Goal: Use online tool/utility: Utilize a website feature to perform a specific function

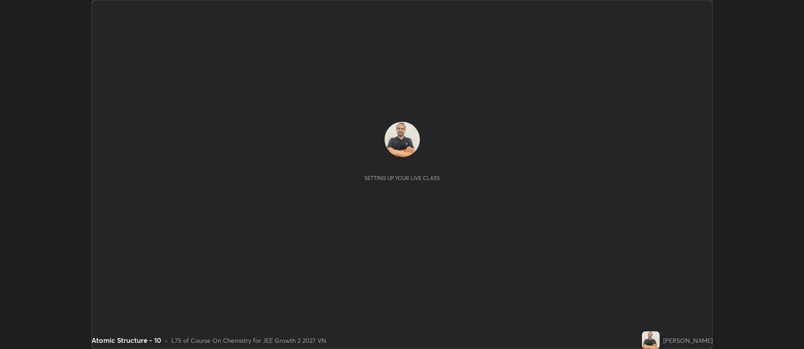
scroll to position [349, 804]
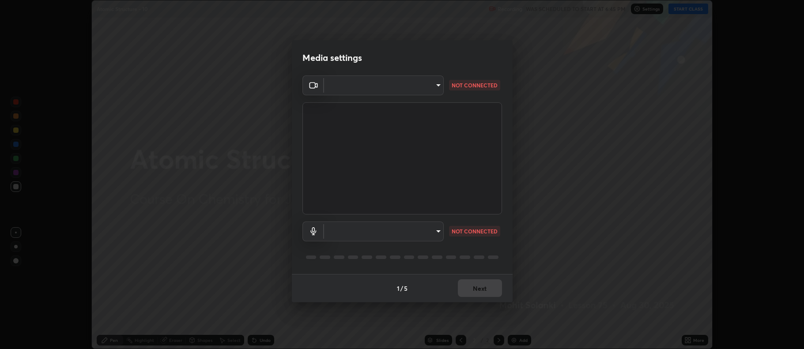
type input "516aff405987d273e063f32cb7a884c6bfcf45826045b825bb1863d7a4804d13"
type input "default"
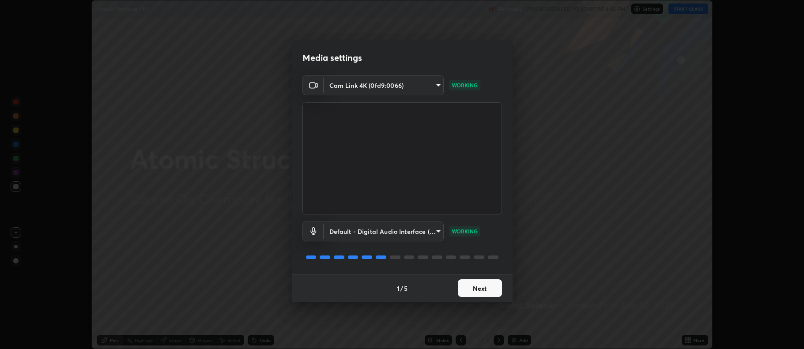
click at [474, 284] on button "Next" at bounding box center [480, 288] width 44 height 18
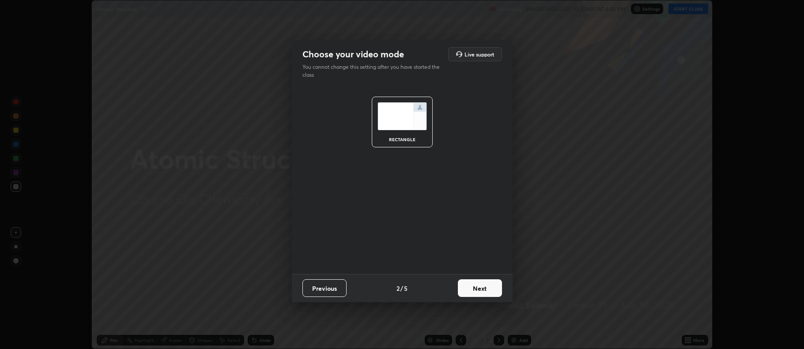
click at [479, 283] on button "Next" at bounding box center [480, 288] width 44 height 18
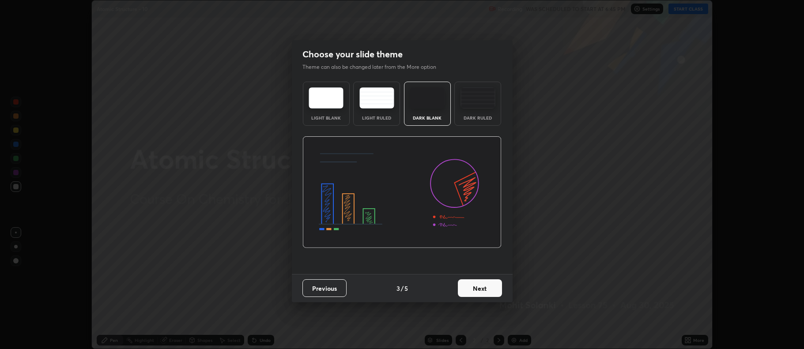
click at [492, 113] on div "Dark Ruled" at bounding box center [477, 104] width 47 height 44
click at [482, 283] on button "Next" at bounding box center [480, 288] width 44 height 18
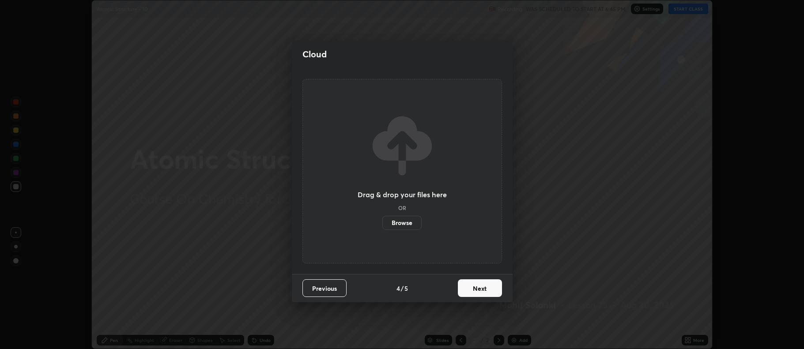
click at [486, 291] on button "Next" at bounding box center [480, 288] width 44 height 18
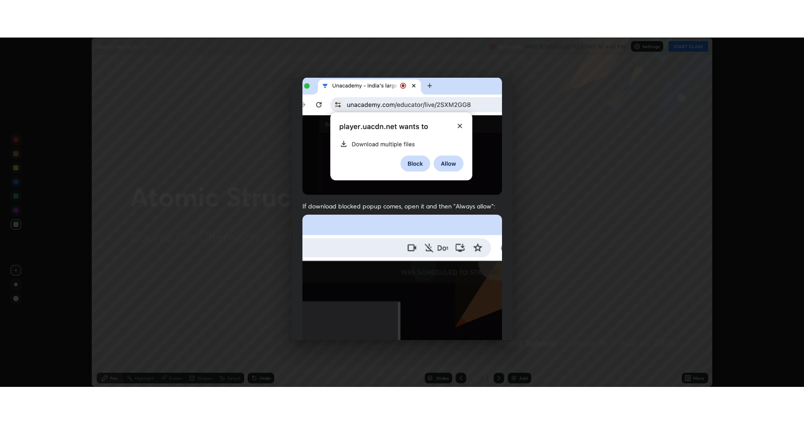
scroll to position [179, 0]
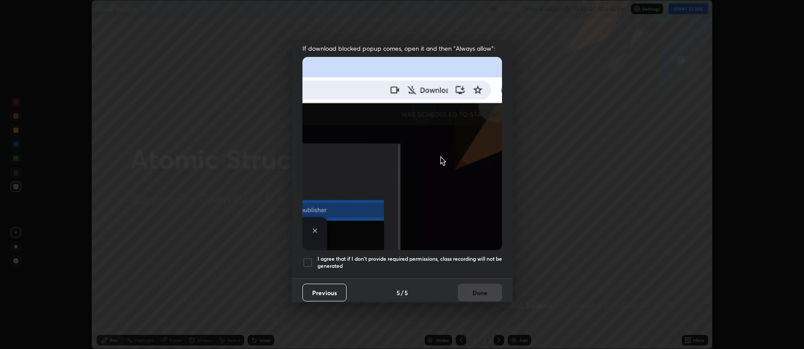
click at [309, 257] on div at bounding box center [307, 262] width 11 height 11
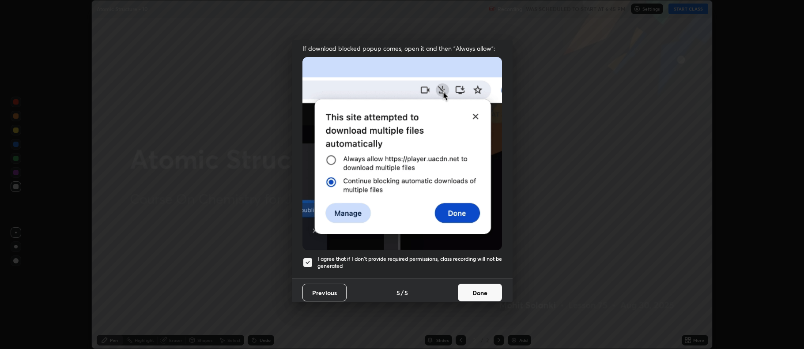
click at [473, 286] on button "Done" at bounding box center [480, 293] width 44 height 18
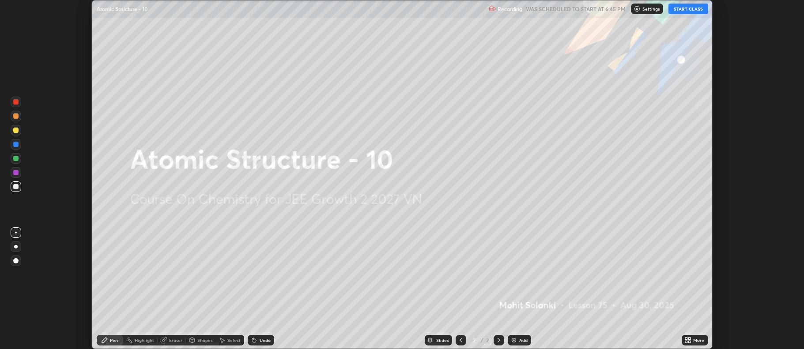
click at [517, 336] on div "Add" at bounding box center [519, 340] width 23 height 11
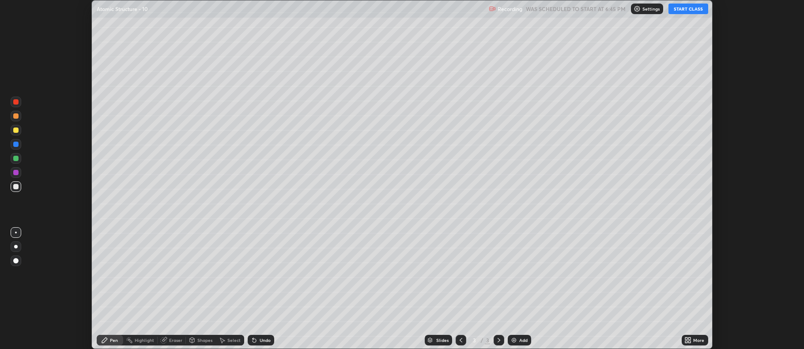
click at [690, 342] on icon at bounding box center [690, 342] width 2 height 2
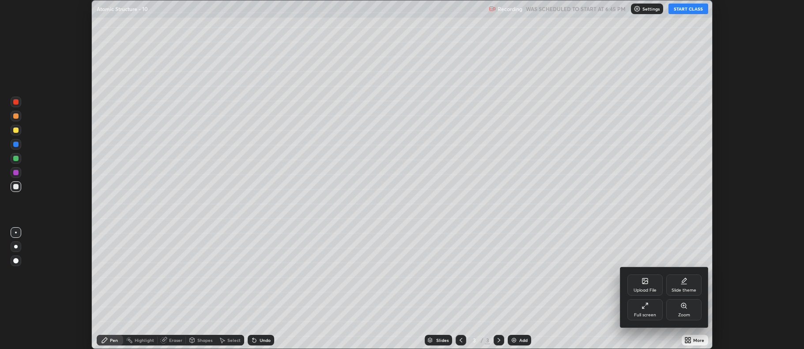
click at [645, 312] on div "Full screen" at bounding box center [644, 309] width 35 height 21
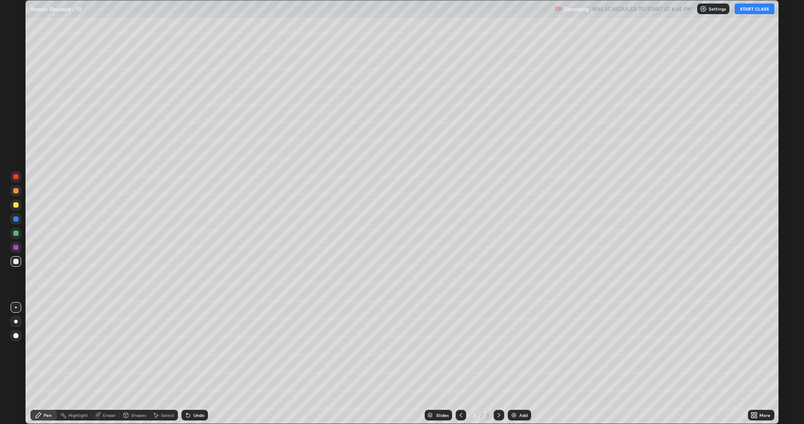
scroll to position [424, 804]
click at [753, 9] on button "START CLASS" at bounding box center [755, 9] width 40 height 11
click at [19, 206] on div at bounding box center [16, 205] width 11 height 11
click at [495, 349] on icon at bounding box center [498, 414] width 7 height 7
click at [515, 349] on img at bounding box center [513, 414] width 7 height 7
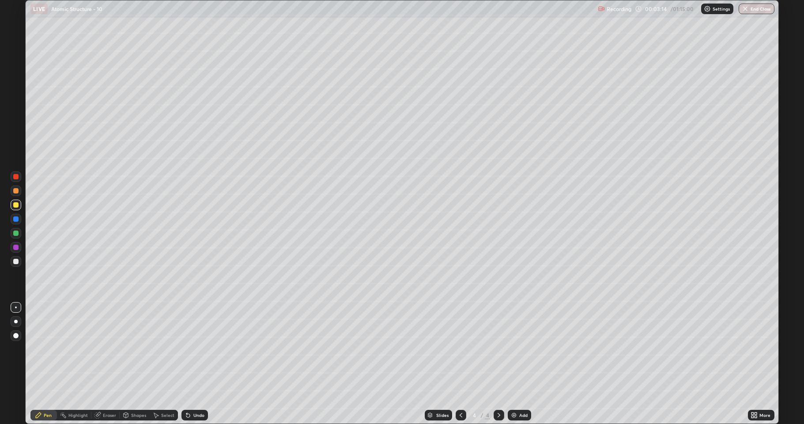
click at [15, 263] on div at bounding box center [15, 261] width 5 height 5
click at [15, 207] on div at bounding box center [15, 204] width 5 height 5
click at [15, 260] on div at bounding box center [15, 261] width 5 height 5
click at [501, 349] on icon at bounding box center [498, 414] width 7 height 7
click at [510, 349] on img at bounding box center [513, 414] width 7 height 7
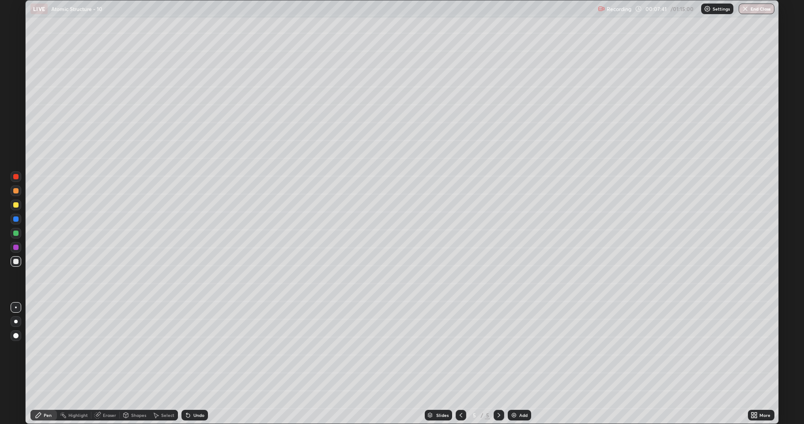
click at [139, 349] on div "Shapes" at bounding box center [135, 415] width 30 height 18
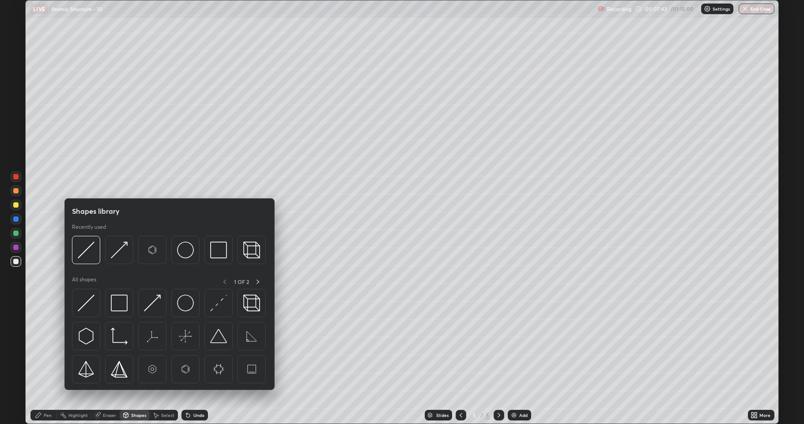
click at [16, 206] on div at bounding box center [15, 204] width 5 height 5
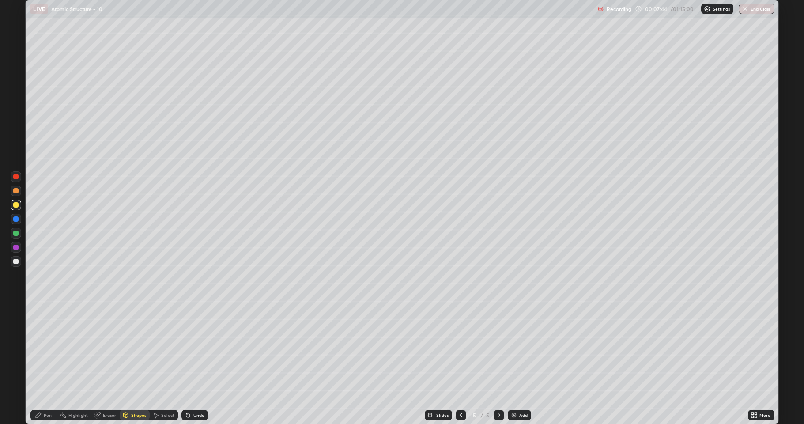
click at [47, 349] on div "Pen" at bounding box center [43, 415] width 26 height 11
click at [16, 258] on div at bounding box center [16, 261] width 11 height 11
click at [16, 233] on div at bounding box center [15, 232] width 5 height 5
click at [14, 203] on div at bounding box center [15, 204] width 5 height 5
click at [16, 259] on div at bounding box center [15, 261] width 5 height 5
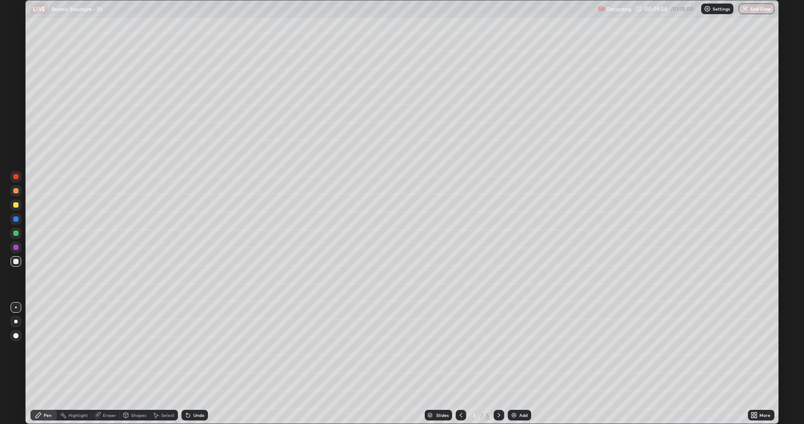
click at [14, 246] on div at bounding box center [15, 247] width 5 height 5
click at [187, 349] on icon at bounding box center [188, 414] width 7 height 7
click at [15, 206] on div at bounding box center [15, 204] width 5 height 5
click at [14, 219] on div at bounding box center [15, 218] width 5 height 5
click at [457, 349] on icon at bounding box center [460, 414] width 7 height 7
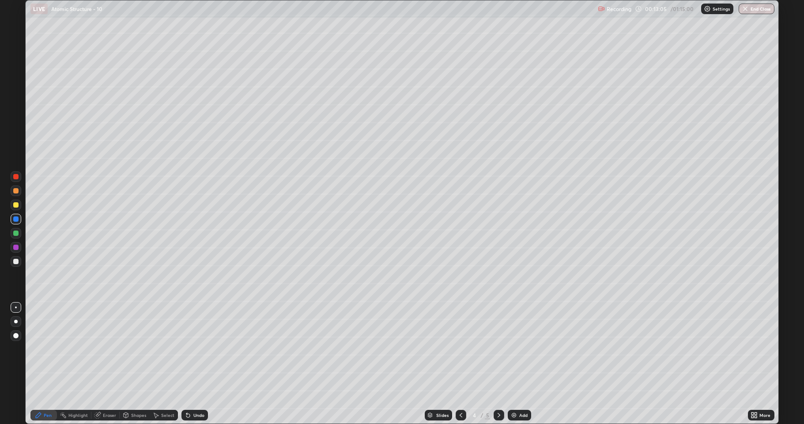
click at [500, 349] on icon at bounding box center [498, 414] width 7 height 7
click at [497, 349] on icon at bounding box center [498, 414] width 7 height 7
click at [460, 349] on icon at bounding box center [460, 414] width 7 height 7
click at [498, 349] on icon at bounding box center [498, 414] width 7 height 7
click at [514, 349] on img at bounding box center [513, 414] width 7 height 7
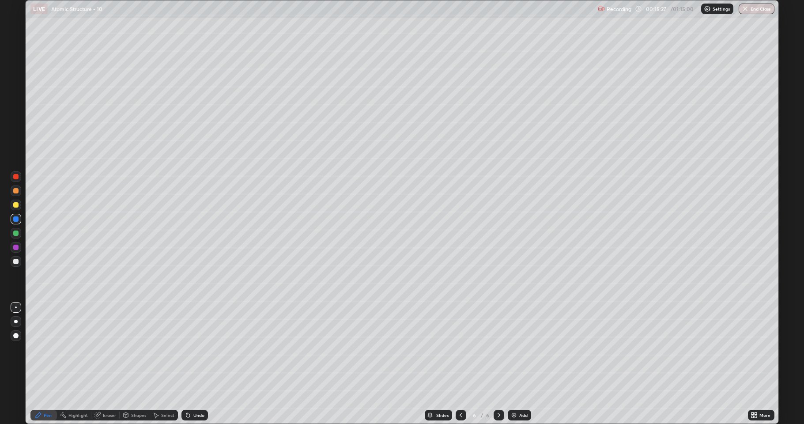
click at [18, 261] on div at bounding box center [15, 261] width 5 height 5
click at [15, 207] on div at bounding box center [15, 204] width 5 height 5
click at [16, 234] on div at bounding box center [15, 232] width 5 height 5
click at [16, 261] on div at bounding box center [15, 261] width 5 height 5
click at [14, 208] on div at bounding box center [16, 205] width 11 height 11
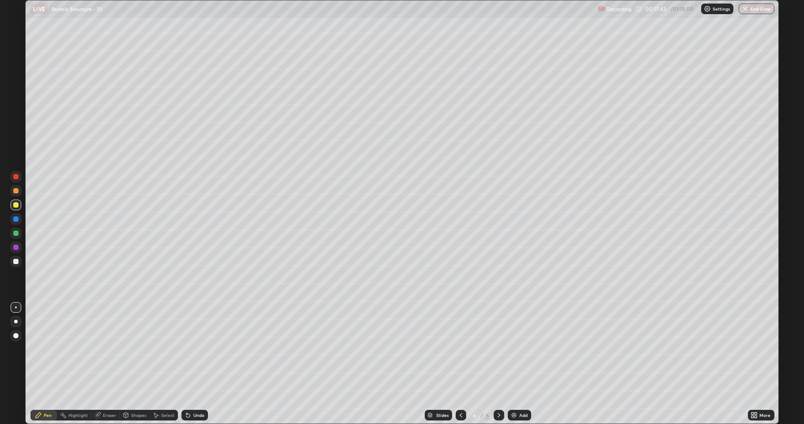
click at [456, 349] on div at bounding box center [461, 415] width 11 height 11
click at [497, 349] on icon at bounding box center [498, 414] width 7 height 7
click at [15, 233] on div at bounding box center [15, 232] width 5 height 5
click at [15, 261] on div at bounding box center [15, 261] width 5 height 5
click at [166, 349] on div "Select" at bounding box center [167, 415] width 13 height 4
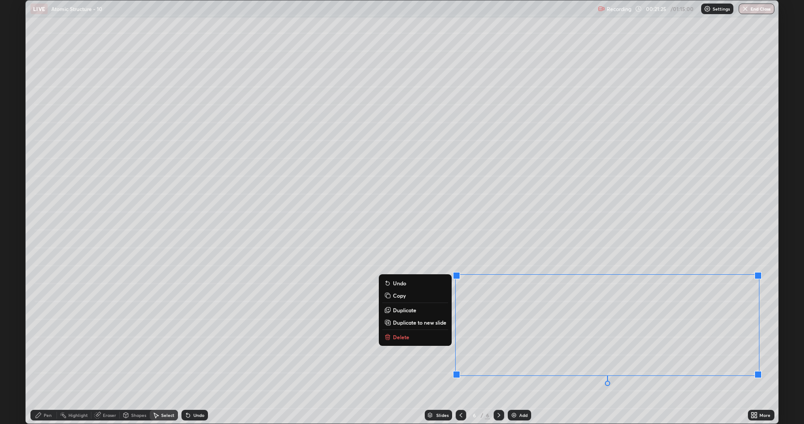
click at [433, 323] on p "Duplicate to new slide" at bounding box center [419, 322] width 53 height 7
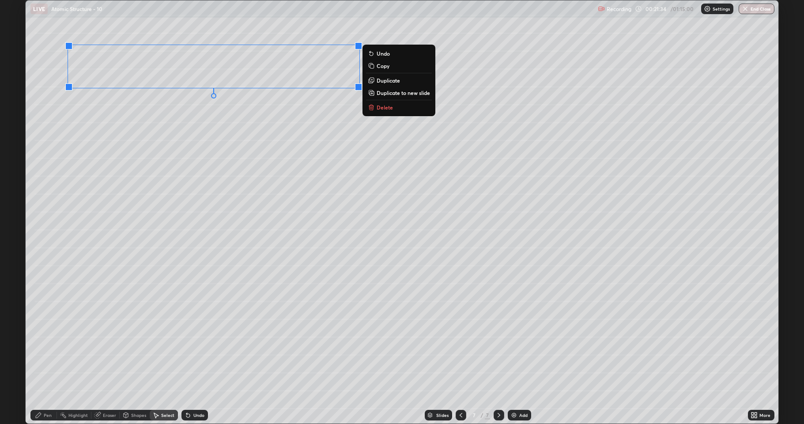
click at [178, 244] on div "0 ° Undo Copy Duplicate Duplicate to new slide Delete" at bounding box center [402, 211] width 753 height 423
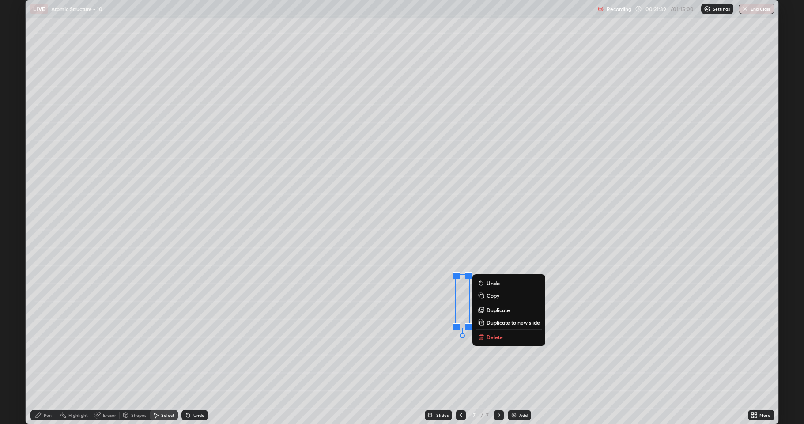
click at [487, 338] on p "Delete" at bounding box center [495, 336] width 16 height 7
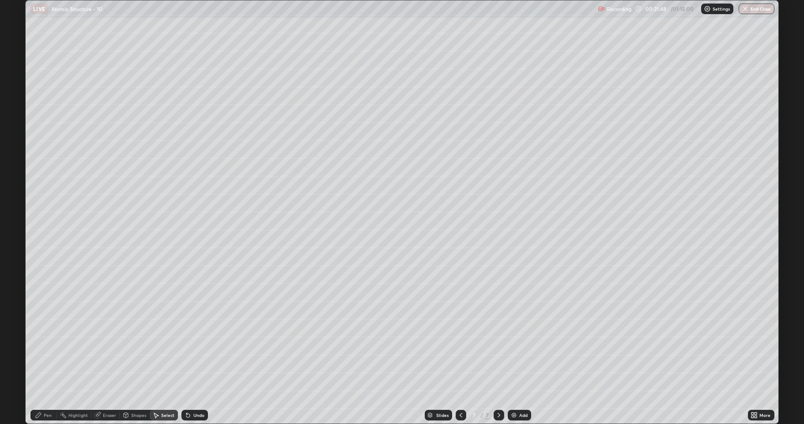
click at [48, 349] on div "Pen" at bounding box center [43, 415] width 26 height 18
click at [17, 220] on div at bounding box center [15, 218] width 5 height 5
click at [17, 233] on div at bounding box center [15, 232] width 5 height 5
click at [190, 349] on icon at bounding box center [188, 414] width 7 height 7
click at [16, 263] on div at bounding box center [15, 261] width 5 height 5
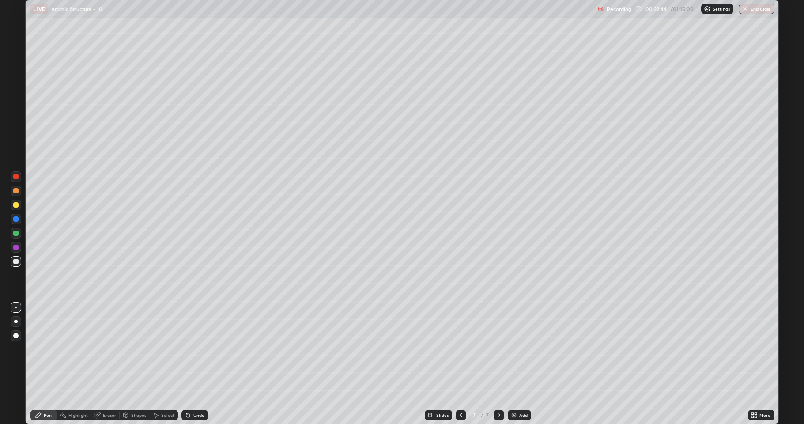
click at [192, 349] on div "Undo" at bounding box center [194, 415] width 26 height 11
click at [15, 205] on div at bounding box center [15, 204] width 5 height 5
click at [19, 236] on div at bounding box center [16, 233] width 11 height 11
click at [15, 260] on div at bounding box center [15, 261] width 5 height 5
click at [460, 349] on icon at bounding box center [460, 414] width 7 height 7
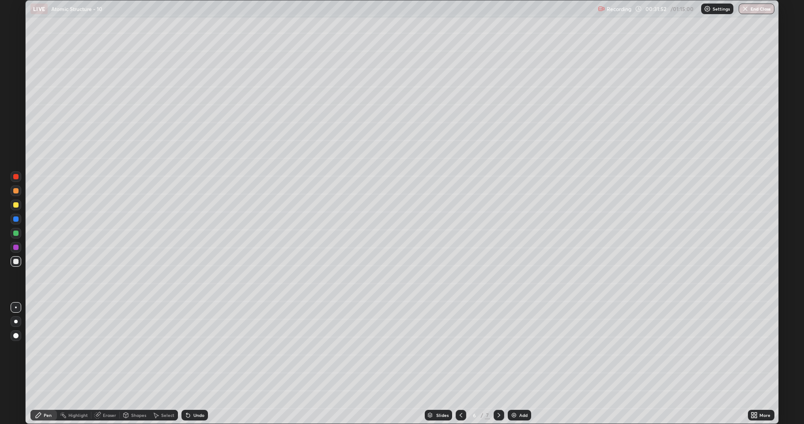
click at [502, 349] on div at bounding box center [499, 415] width 11 height 11
click at [509, 349] on div "Add" at bounding box center [519, 415] width 23 height 11
click at [19, 206] on div at bounding box center [16, 205] width 11 height 11
click at [15, 261] on div at bounding box center [15, 261] width 5 height 5
click at [185, 349] on icon at bounding box center [188, 414] width 7 height 7
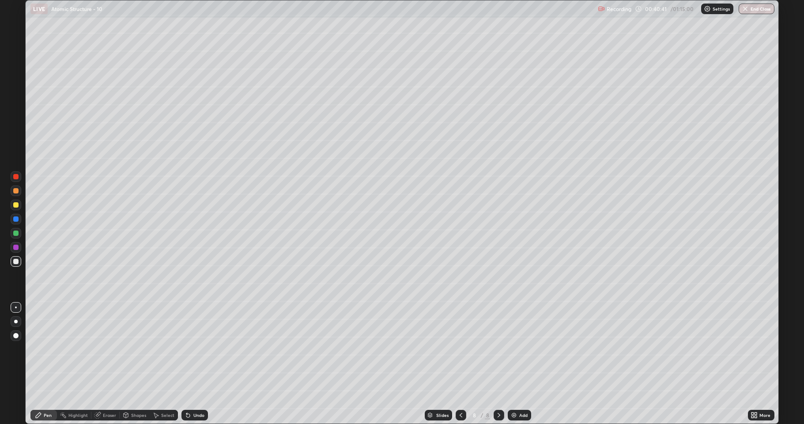
click at [187, 349] on icon at bounding box center [188, 414] width 7 height 7
click at [190, 349] on icon at bounding box center [188, 414] width 7 height 7
click at [187, 349] on icon at bounding box center [188, 416] width 4 height 4
click at [15, 205] on div at bounding box center [15, 204] width 5 height 5
click at [131, 349] on div "Shapes" at bounding box center [138, 415] width 15 height 4
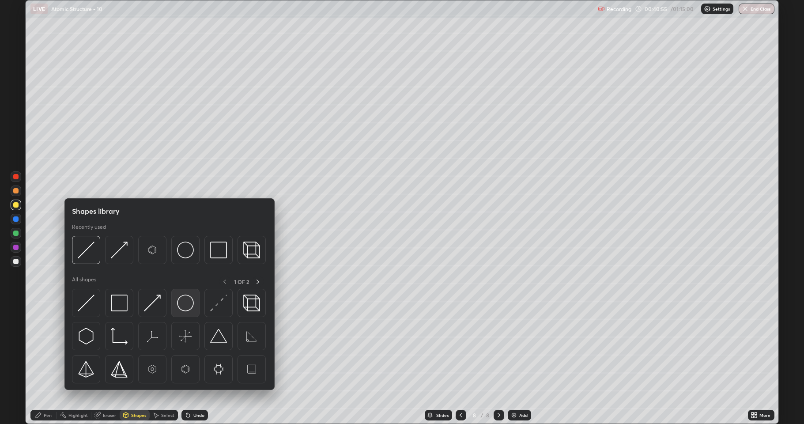
click at [181, 302] on img at bounding box center [185, 302] width 17 height 17
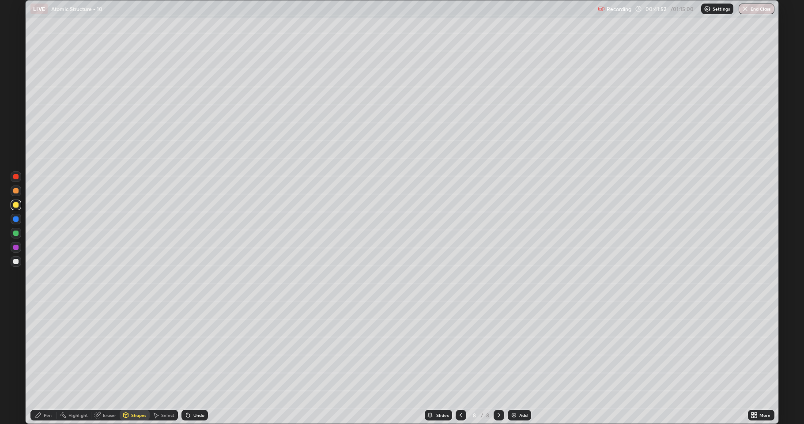
click at [14, 260] on div at bounding box center [15, 261] width 5 height 5
click at [189, 349] on icon at bounding box center [188, 414] width 7 height 7
click at [35, 349] on icon at bounding box center [38, 414] width 7 height 7
click at [16, 205] on div at bounding box center [15, 204] width 5 height 5
click at [15, 262] on div at bounding box center [15, 261] width 5 height 5
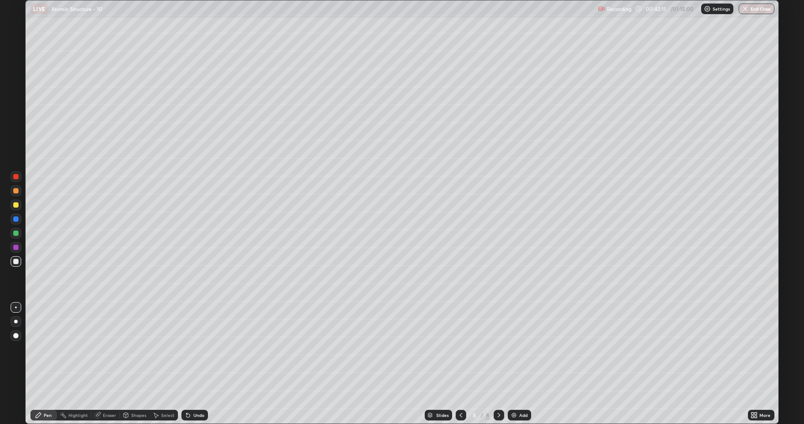
click at [134, 349] on div "Shapes" at bounding box center [138, 415] width 15 height 4
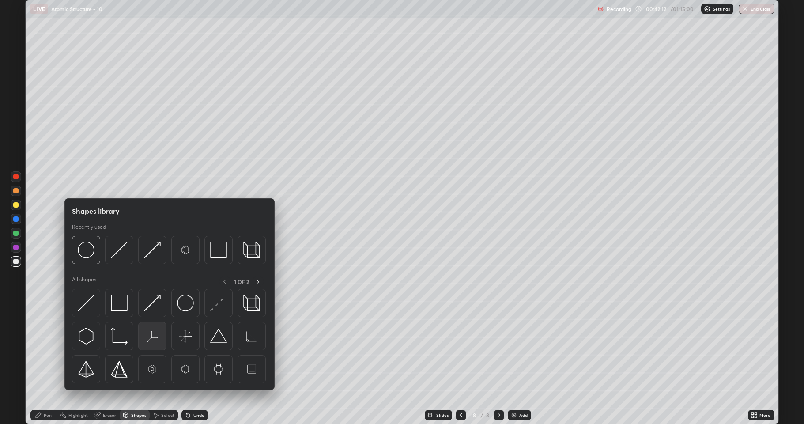
click at [150, 343] on img at bounding box center [152, 336] width 17 height 17
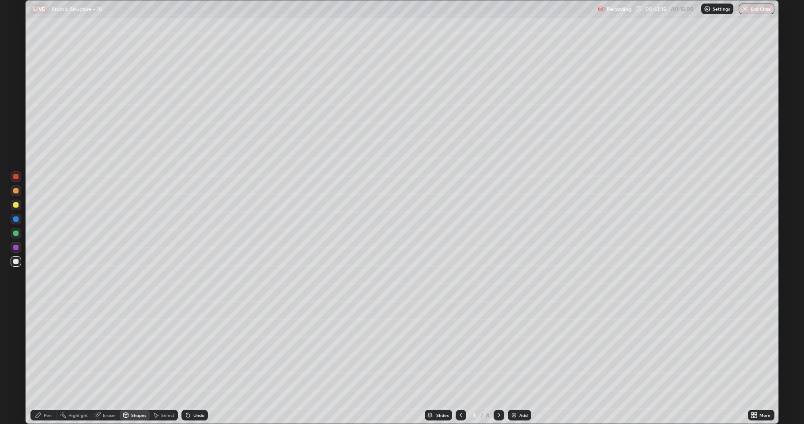
click at [41, 349] on div "Pen" at bounding box center [43, 415] width 26 height 11
click at [16, 249] on div at bounding box center [15, 247] width 5 height 5
click at [15, 207] on div at bounding box center [15, 204] width 5 height 5
click at [18, 261] on div at bounding box center [15, 261] width 5 height 5
click at [135, 349] on div "Shapes" at bounding box center [138, 415] width 15 height 4
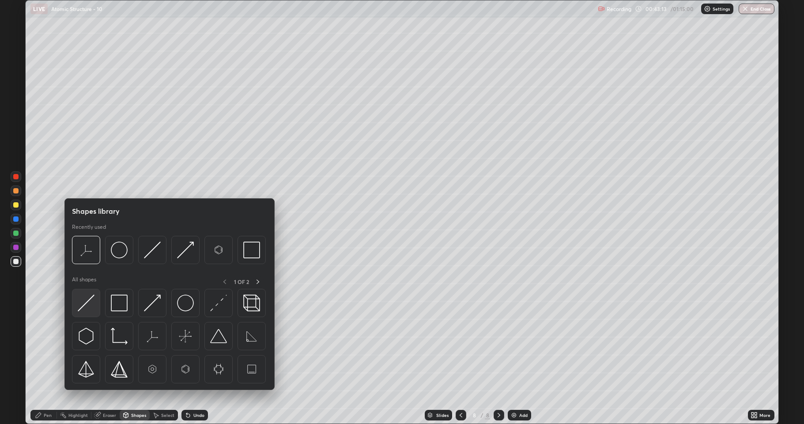
click at [92, 308] on img at bounding box center [86, 302] width 17 height 17
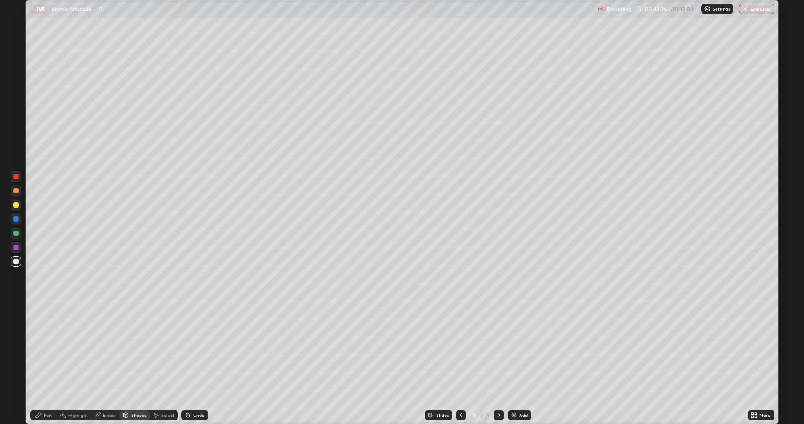
click at [193, 349] on div "Undo" at bounding box center [198, 415] width 11 height 4
click at [48, 349] on div "Pen" at bounding box center [48, 415] width 8 height 4
click at [16, 249] on div at bounding box center [15, 247] width 5 height 5
click at [15, 263] on div at bounding box center [15, 261] width 5 height 5
click at [132, 349] on div "Shapes" at bounding box center [138, 415] width 15 height 4
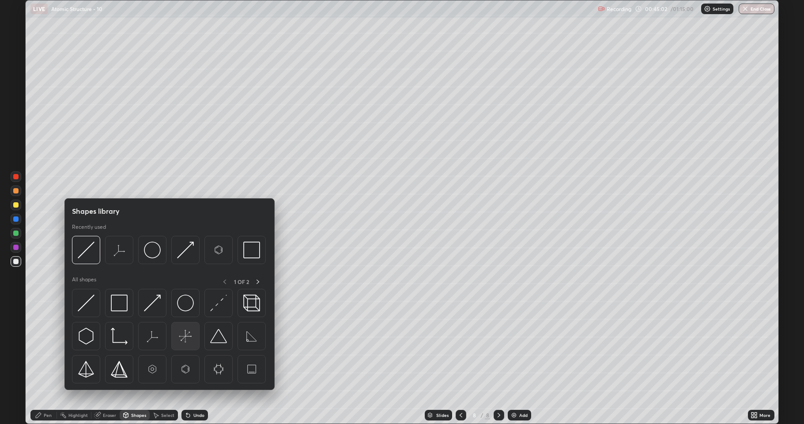
click at [185, 339] on img at bounding box center [185, 336] width 17 height 17
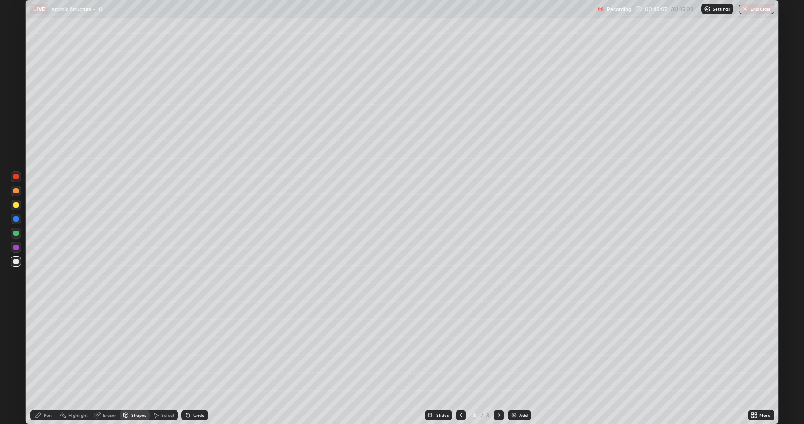
click at [161, 349] on div "Select" at bounding box center [167, 415] width 13 height 4
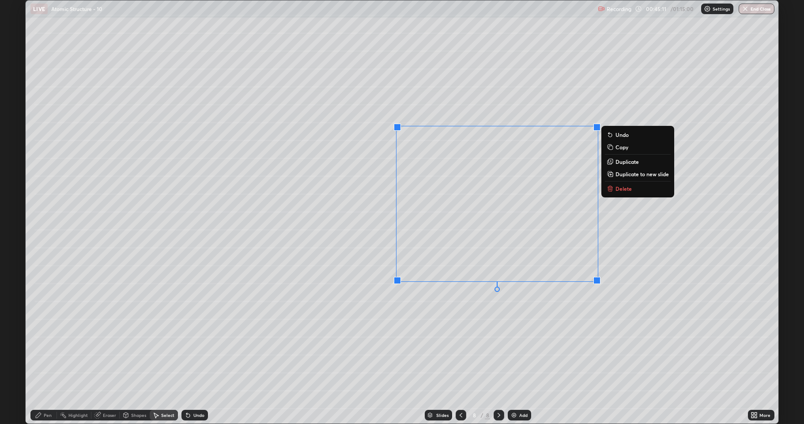
click at [492, 318] on div "0 ° Undo Copy Duplicate Duplicate to new slide Delete" at bounding box center [402, 211] width 753 height 423
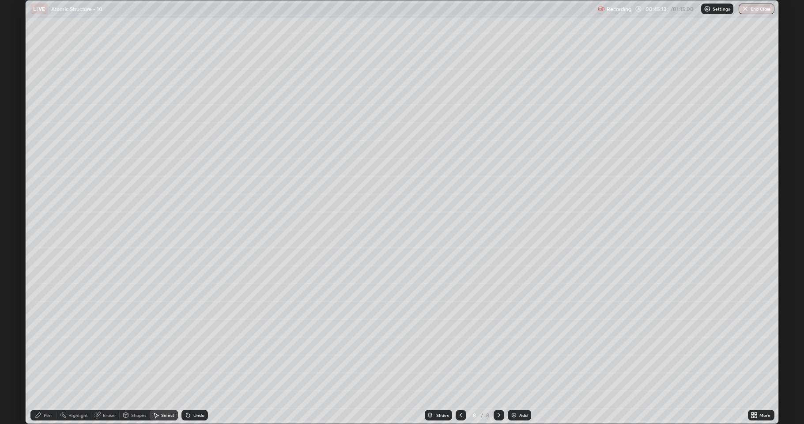
click at [46, 349] on div "Pen" at bounding box center [48, 415] width 8 height 4
click at [16, 260] on div at bounding box center [15, 261] width 5 height 5
click at [17, 205] on div at bounding box center [15, 204] width 5 height 5
click at [138, 349] on div "Shapes" at bounding box center [138, 415] width 15 height 4
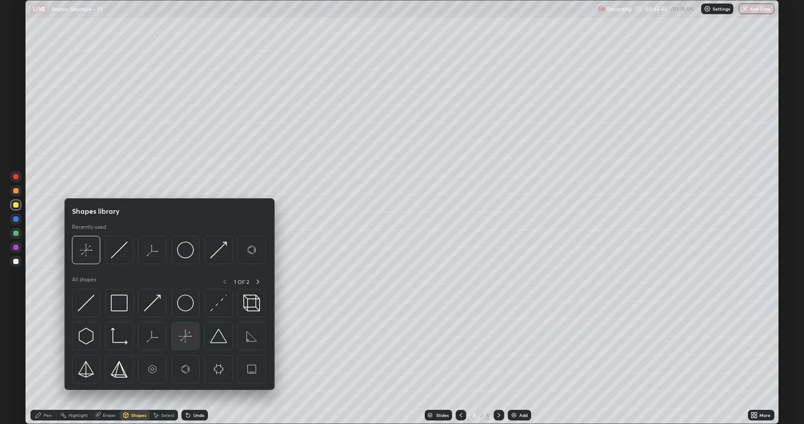
click at [185, 337] on img at bounding box center [185, 336] width 17 height 17
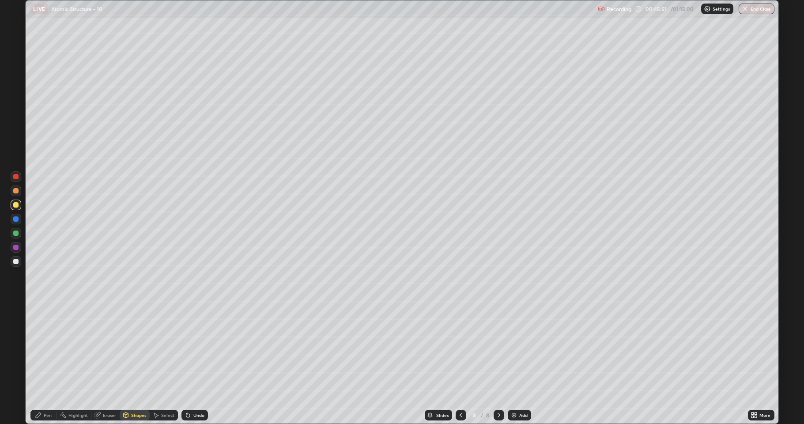
click at [17, 260] on div at bounding box center [15, 261] width 5 height 5
click at [199, 349] on div "Undo" at bounding box center [193, 415] width 30 height 18
click at [48, 349] on div "Pen" at bounding box center [48, 415] width 8 height 4
click at [108, 349] on div "Eraser" at bounding box center [109, 415] width 13 height 4
click at [44, 349] on div "Pen" at bounding box center [43, 415] width 26 height 11
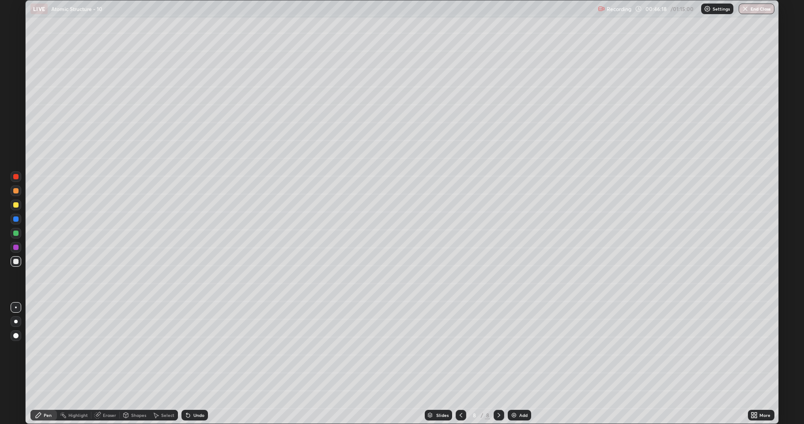
click at [16, 235] on div at bounding box center [15, 232] width 5 height 5
click at [136, 349] on div "Shapes" at bounding box center [135, 415] width 30 height 11
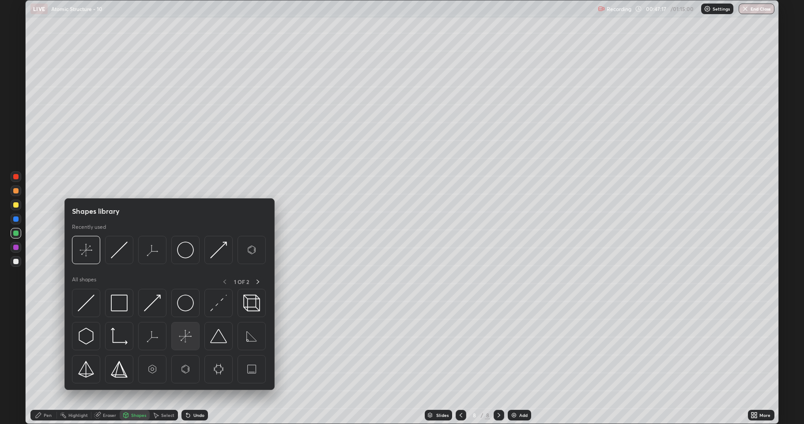
click at [186, 340] on img at bounding box center [185, 336] width 17 height 17
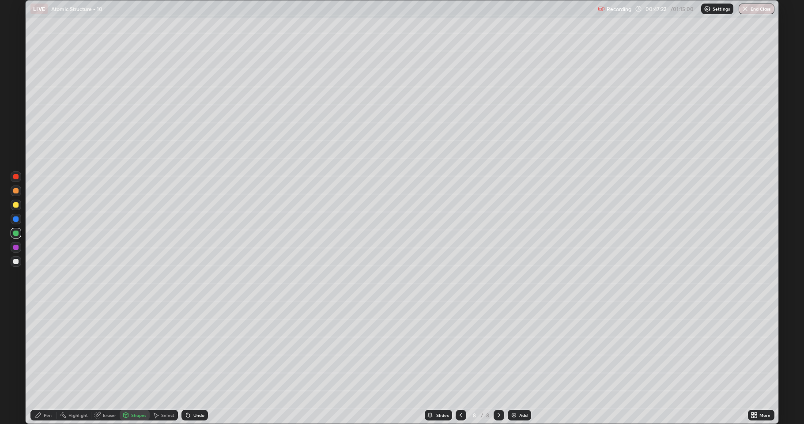
click at [45, 349] on div "Pen" at bounding box center [48, 415] width 8 height 4
click at [17, 261] on div at bounding box center [15, 261] width 5 height 5
click at [16, 259] on div at bounding box center [15, 261] width 5 height 5
click at [15, 246] on div at bounding box center [15, 247] width 5 height 5
click at [460, 349] on icon at bounding box center [460, 414] width 7 height 7
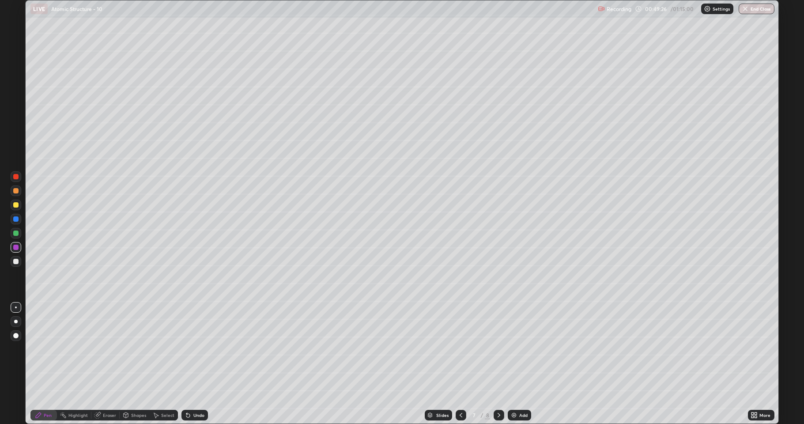
click at [498, 349] on div at bounding box center [499, 415] width 11 height 11
click at [496, 349] on icon at bounding box center [498, 414] width 7 height 7
click at [500, 349] on icon at bounding box center [498, 414] width 7 height 7
click at [513, 349] on img at bounding box center [513, 414] width 7 height 7
click at [18, 206] on div at bounding box center [15, 204] width 5 height 5
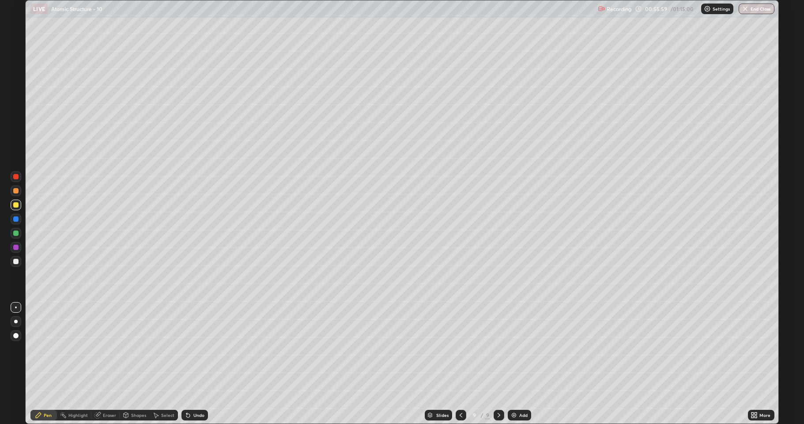
click at [142, 349] on div "Shapes" at bounding box center [138, 415] width 15 height 4
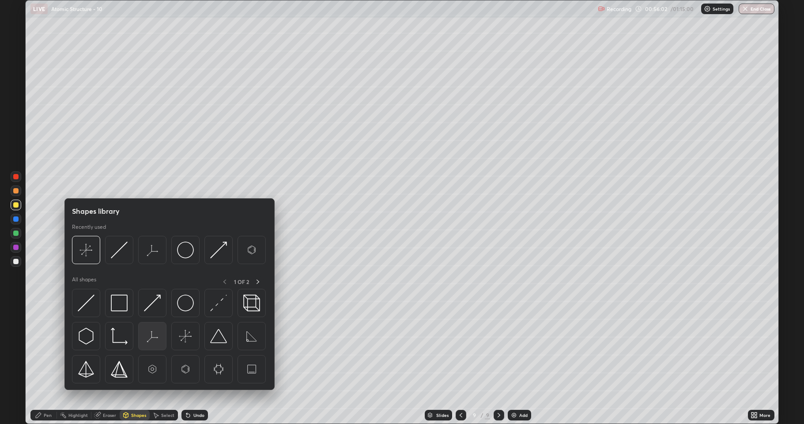
click at [158, 343] on img at bounding box center [152, 336] width 17 height 17
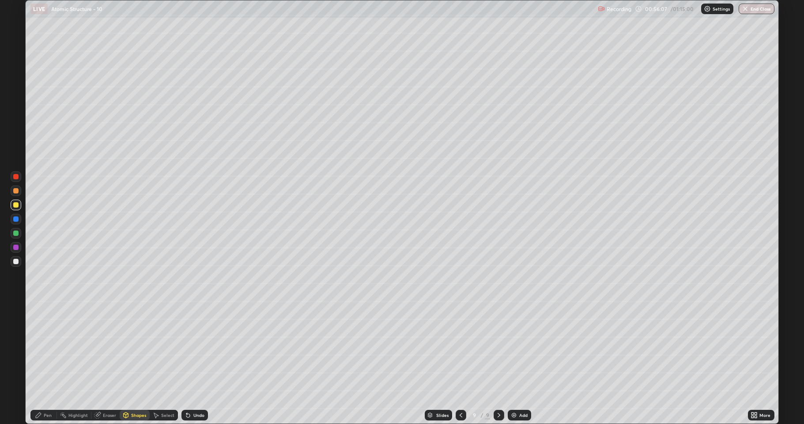
click at [172, 349] on div "Select" at bounding box center [167, 415] width 13 height 4
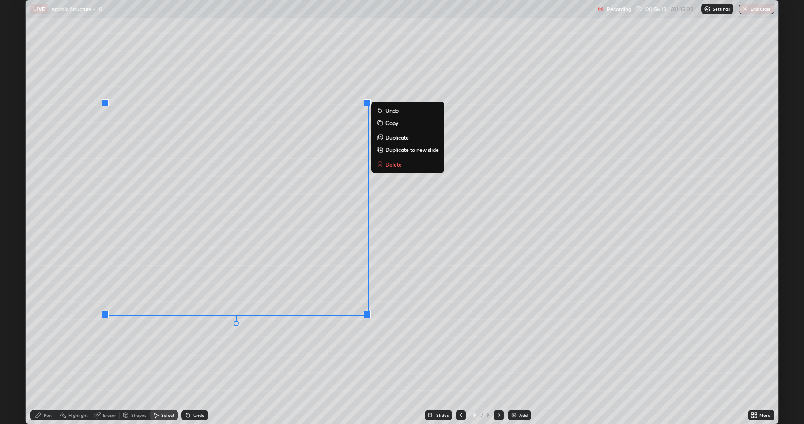
click at [72, 342] on div "0 ° Undo Copy Duplicate Duplicate to new slide Delete" at bounding box center [402, 211] width 753 height 423
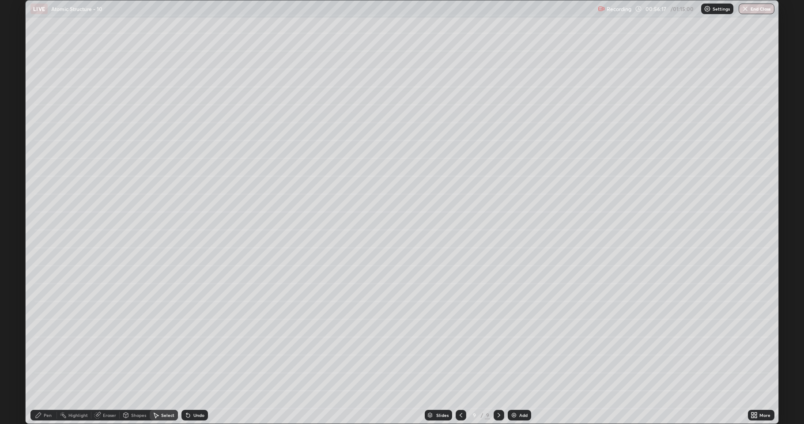
click at [134, 349] on div "Shapes" at bounding box center [138, 415] width 15 height 4
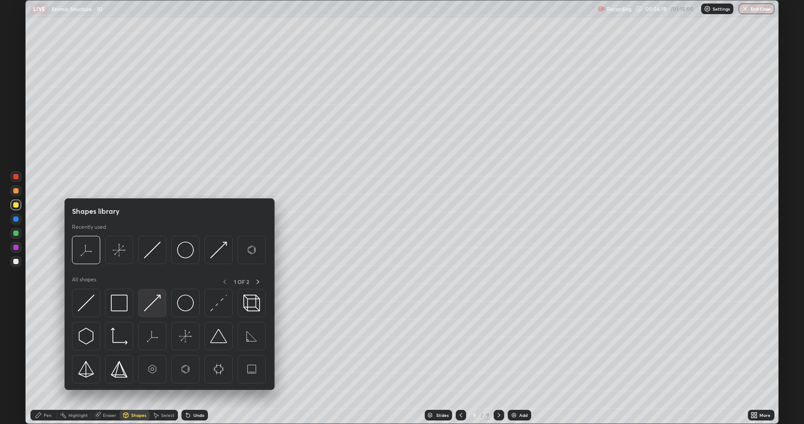
click at [148, 309] on img at bounding box center [152, 302] width 17 height 17
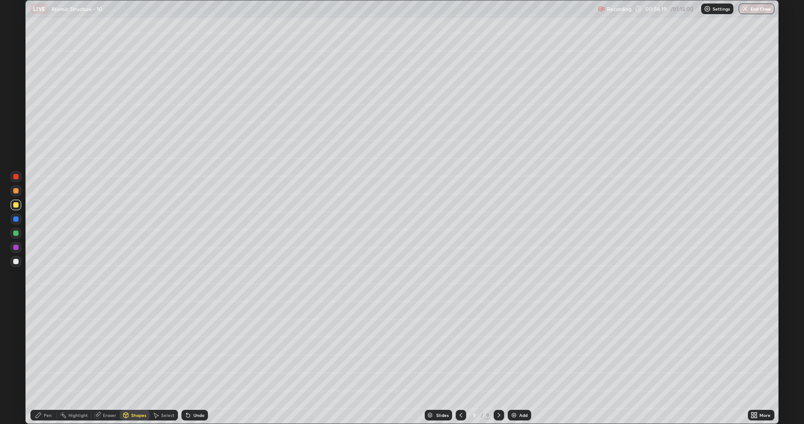
click at [18, 262] on div at bounding box center [15, 261] width 5 height 5
click at [15, 248] on div at bounding box center [15, 247] width 5 height 5
click at [46, 349] on div "Pen" at bounding box center [48, 415] width 8 height 4
click at [15, 260] on div at bounding box center [15, 261] width 5 height 5
click at [139, 349] on div "Shapes" at bounding box center [135, 415] width 30 height 11
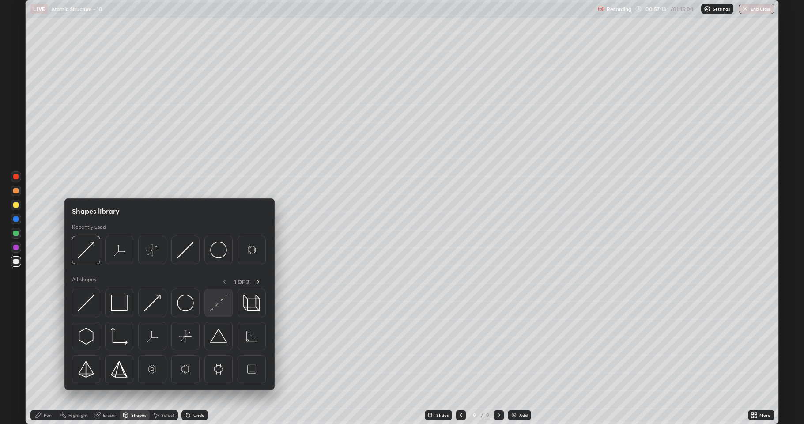
click at [215, 303] on img at bounding box center [218, 302] width 17 height 17
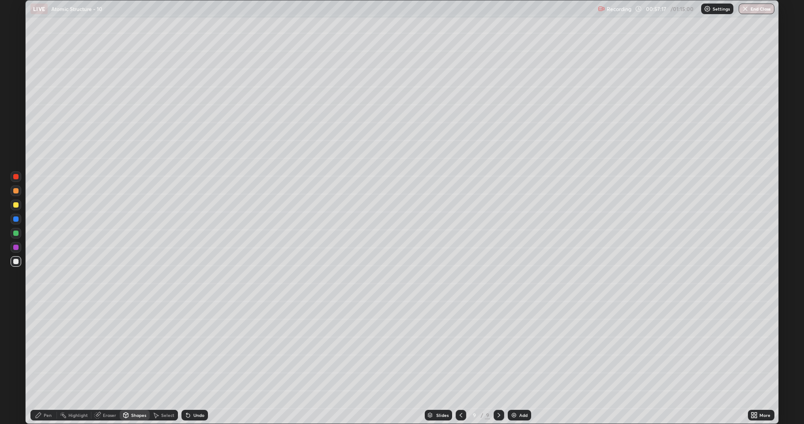
click at [16, 233] on div at bounding box center [15, 232] width 5 height 5
click at [16, 206] on div at bounding box center [15, 204] width 5 height 5
click at [16, 265] on div at bounding box center [16, 261] width 11 height 11
click at [191, 349] on div "Undo" at bounding box center [194, 415] width 26 height 11
click at [45, 349] on div "Pen" at bounding box center [48, 415] width 8 height 4
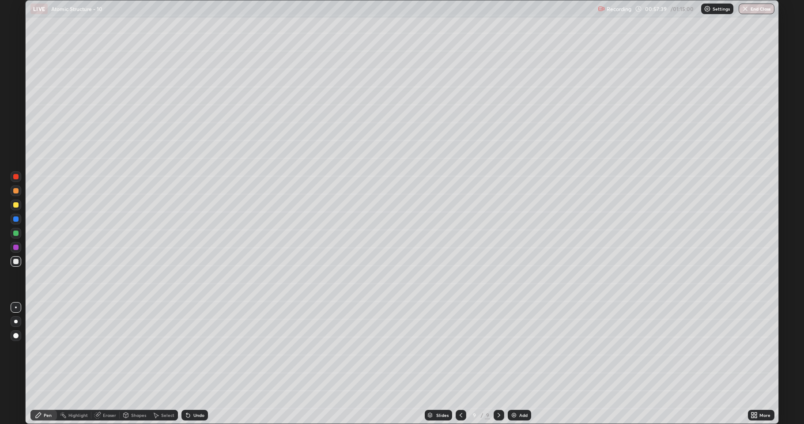
click at [128, 349] on icon at bounding box center [125, 414] width 7 height 7
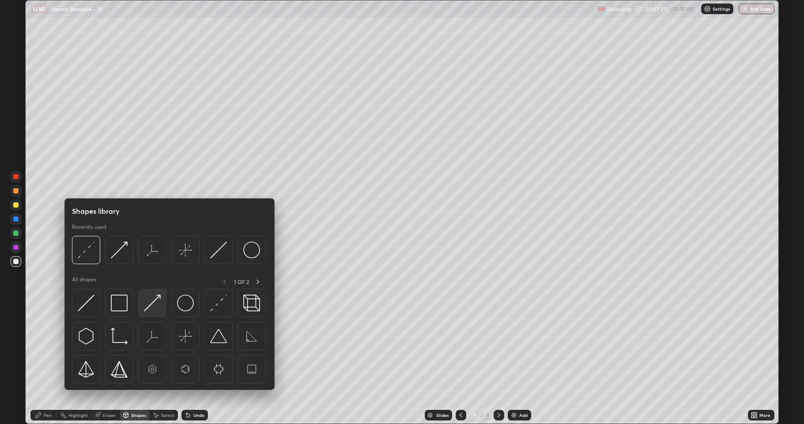
click at [149, 306] on img at bounding box center [152, 302] width 17 height 17
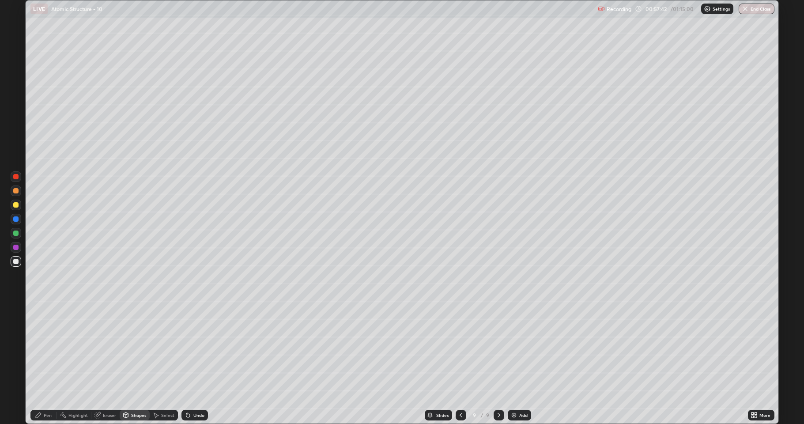
click at [108, 349] on div "Eraser" at bounding box center [109, 415] width 13 height 4
click at [132, 349] on div "Shapes" at bounding box center [138, 415] width 15 height 4
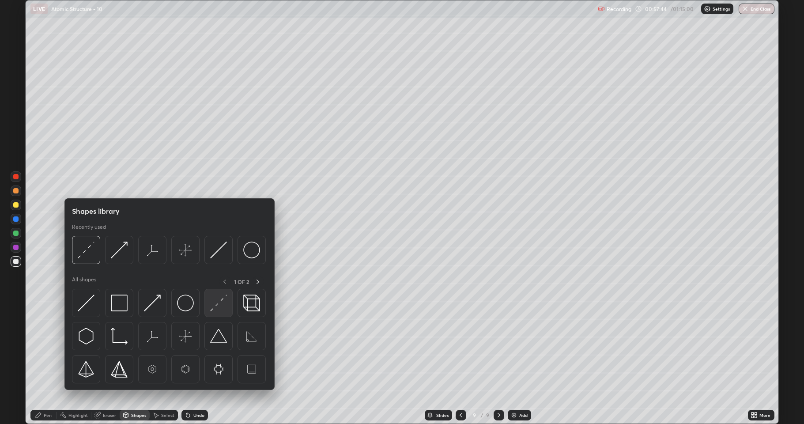
click at [218, 304] on img at bounding box center [218, 302] width 17 height 17
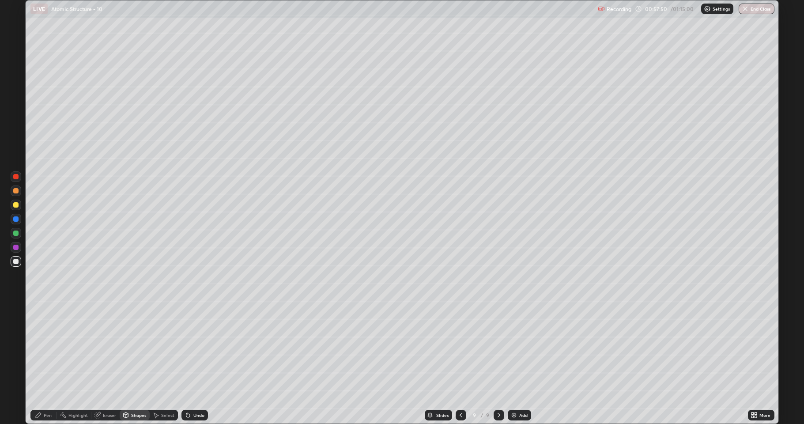
click at [16, 248] on div at bounding box center [15, 247] width 5 height 5
click at [189, 349] on icon at bounding box center [188, 414] width 7 height 7
click at [51, 349] on div "Pen" at bounding box center [48, 415] width 8 height 4
click at [16, 231] on div at bounding box center [15, 232] width 5 height 5
click at [16, 205] on div at bounding box center [15, 204] width 5 height 5
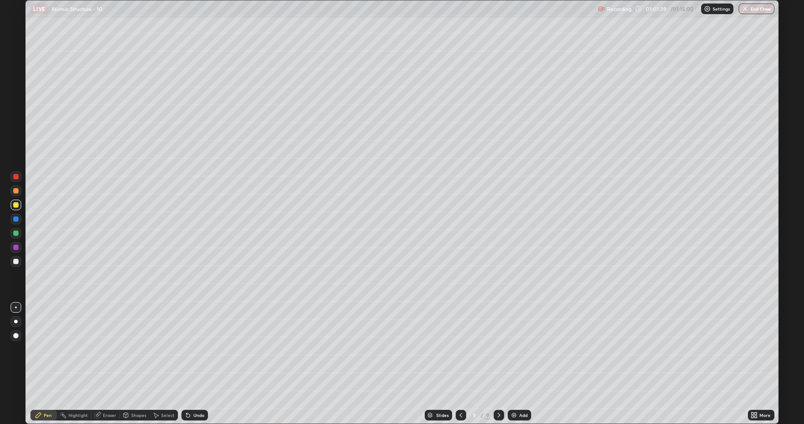
click at [515, 349] on div "Add" at bounding box center [519, 415] width 23 height 11
click at [16, 206] on div at bounding box center [15, 204] width 5 height 5
click at [15, 261] on div at bounding box center [15, 261] width 5 height 5
click at [16, 205] on div at bounding box center [15, 204] width 5 height 5
click at [15, 264] on div at bounding box center [16, 261] width 11 height 11
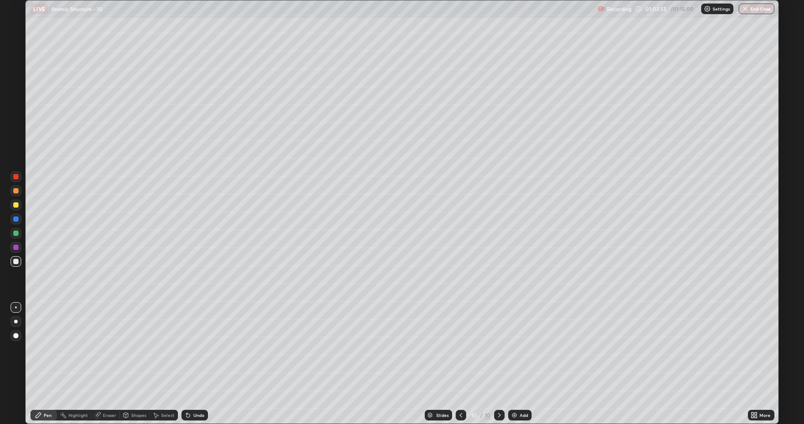
click at [16, 246] on div at bounding box center [15, 247] width 5 height 5
click at [15, 261] on div at bounding box center [15, 261] width 5 height 5
click at [16, 234] on div at bounding box center [15, 232] width 5 height 5
click at [17, 219] on div at bounding box center [15, 218] width 5 height 5
click at [197, 349] on div "Undo" at bounding box center [194, 415] width 26 height 11
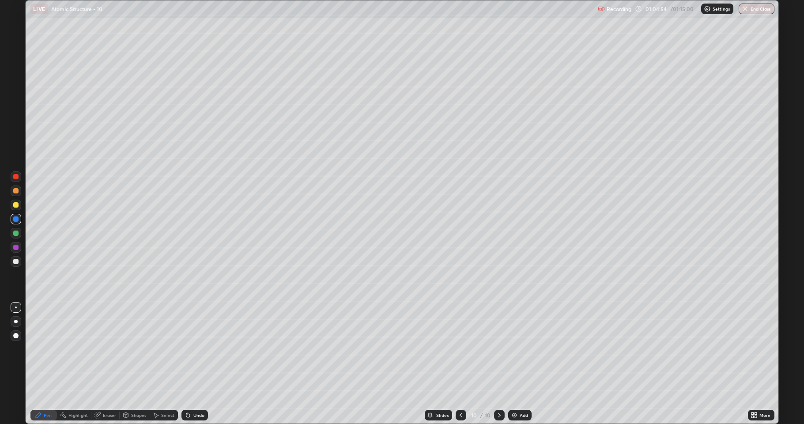
click at [16, 263] on div at bounding box center [15, 261] width 5 height 5
click at [15, 235] on div at bounding box center [15, 232] width 5 height 5
click at [109, 349] on div "Eraser" at bounding box center [109, 415] width 13 height 4
click at [43, 349] on div "Pen" at bounding box center [43, 415] width 26 height 11
click at [15, 260] on div at bounding box center [15, 261] width 5 height 5
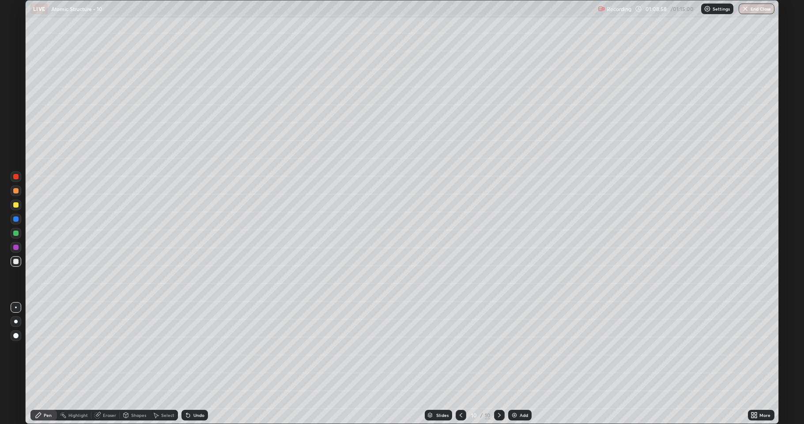
click at [19, 206] on div at bounding box center [16, 205] width 11 height 11
click at [15, 265] on div at bounding box center [16, 261] width 11 height 11
click at [746, 10] on img "button" at bounding box center [745, 8] width 7 height 7
